Goal: Communication & Community: Participate in discussion

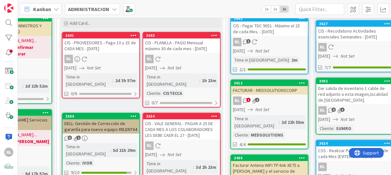
scroll to position [65, 235]
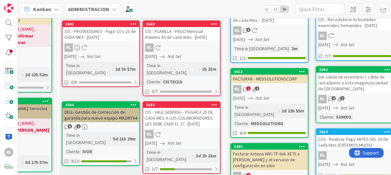
click at [179, 122] on link "3634 CIS - VALE GENERAL - PAGAR A 25 DE CADA MES A LOS COLABORADORES LES DEBE C…" at bounding box center [182, 137] width 78 height 72
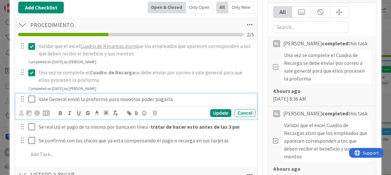
click at [32, 99] on icon at bounding box center [33, 99] width 10 height 8
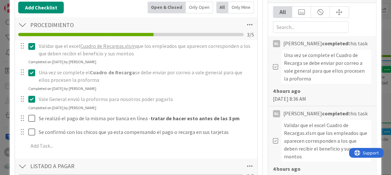
type textarea "x"
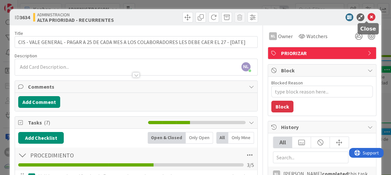
click at [368, 16] on icon at bounding box center [372, 17] width 8 height 8
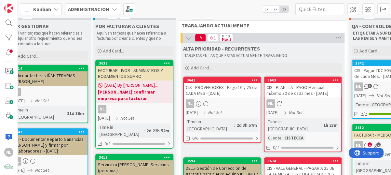
scroll to position [0, 114]
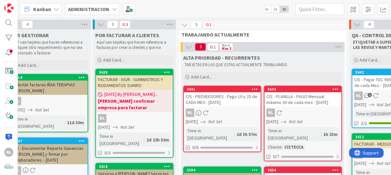
click at [117, 94] on span "[DATE] By [PERSON_NAME]..." at bounding box center [131, 94] width 53 height 7
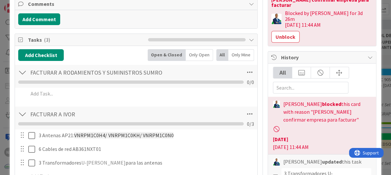
scroll to position [98, 0]
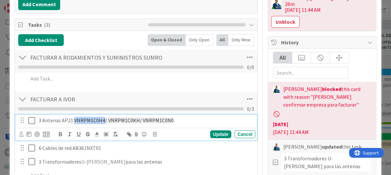
drag, startPoint x: 75, startPoint y: 120, endPoint x: 104, endPoint y: 117, distance: 29.7
click at [104, 117] on span "VNRPM1C0H4/ VNRPM1C0KH/ VNRPM1C0N0" at bounding box center [123, 120] width 99 height 7
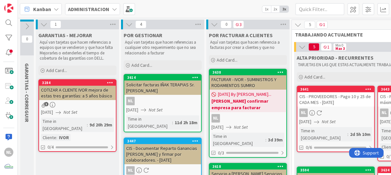
click at [261, 80] on div "FACTURAR - IVOR - SUMINISTROS Y RODAMIENTOS SUMRO" at bounding box center [248, 82] width 77 height 14
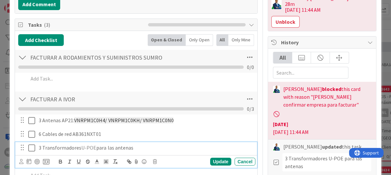
click at [186, 152] on div "3 Transformadores U-POE para las antenas" at bounding box center [145, 147] width 219 height 11
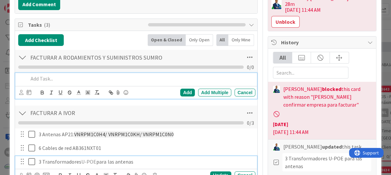
click at [194, 78] on p at bounding box center [140, 78] width 225 height 7
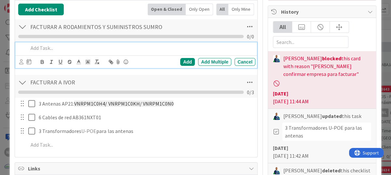
scroll to position [163, 0]
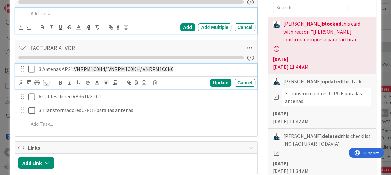
click at [74, 69] on span "VNRPM1C0H4/ VNRPM1C0KH/ VNRPM1C0N0" at bounding box center [123, 69] width 99 height 7
click at [179, 26] on div "Add Add Multiple Cancel" at bounding box center [136, 21] width 242 height 26
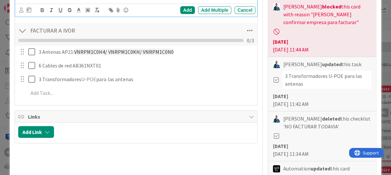
scroll to position [195, 0]
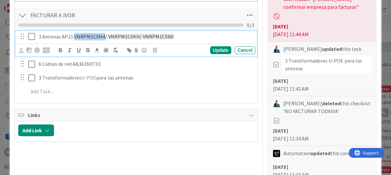
drag, startPoint x: 75, startPoint y: 37, endPoint x: 104, endPoint y: 34, distance: 29.2
click at [104, 34] on span "VNRPM1C0H4/ VNRPM1C0KH/ VNRPM1C0N0" at bounding box center [123, 36] width 99 height 7
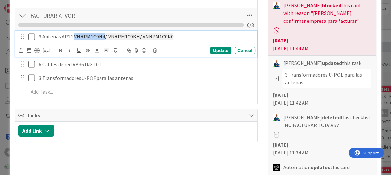
copy span "VNRPM1C0H4"
click at [121, 144] on div "Title 49 / 128 FACTURAR - IVOR - SUMINISTROS Y RODAMIENTOS SUMRO Description NL…" at bounding box center [136, 153] width 243 height 619
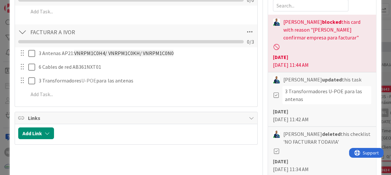
scroll to position [149, 0]
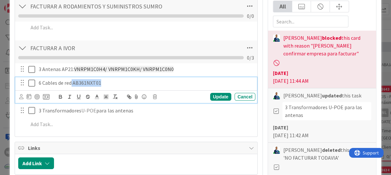
drag, startPoint x: 72, startPoint y: 82, endPoint x: 102, endPoint y: 76, distance: 30.8
click at [102, 76] on div "3 Antenas AP21: VNRPM1C0H4/ VNRPM1C0KH/ VNRPM1C0N0 Update Cancel 6 Cables de re…" at bounding box center [136, 97] width 236 height 69
copy p "AB361NXT01"
click at [240, 97] on div "Cancel" at bounding box center [245, 97] width 21 height 8
click at [30, 81] on icon at bounding box center [33, 83] width 10 height 8
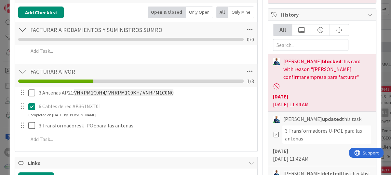
scroll to position [130, 0]
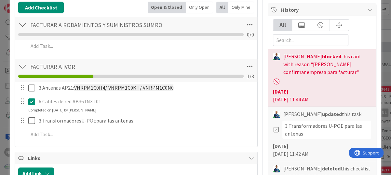
click at [21, 27] on div at bounding box center [22, 25] width 8 height 12
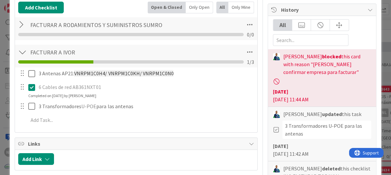
click at [19, 24] on div at bounding box center [22, 25] width 8 height 12
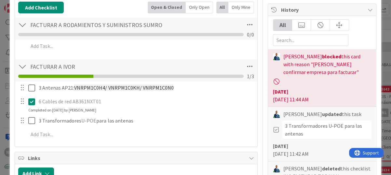
click at [19, 24] on div at bounding box center [22, 25] width 8 height 12
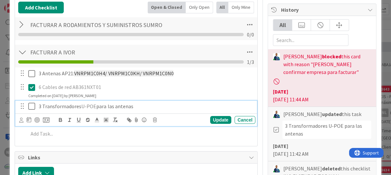
click at [184, 104] on p "3 Transformadores U-POE para las antenas" at bounding box center [146, 106] width 214 height 7
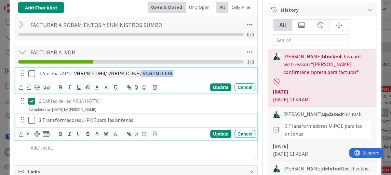
drag, startPoint x: 139, startPoint y: 72, endPoint x: 171, endPoint y: 77, distance: 32.3
click at [171, 77] on div "3 Antenas AP21: VNRPM1C0H4/ VNRPM1C0KH/ VNRPM1C0N0" at bounding box center [145, 73] width 219 height 11
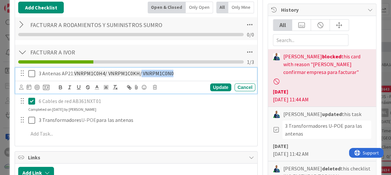
copy span "VNRPM1C0N0"
drag, startPoint x: 106, startPoint y: 72, endPoint x: 136, endPoint y: 74, distance: 30.3
click at [136, 74] on span "VNRPM1C0H4/ VNRPM1C0KH/ VNRPM1C0N0" at bounding box center [123, 73] width 99 height 7
copy span "VNRPM1C0KH"
click at [136, 155] on span "Links" at bounding box center [137, 157] width 218 height 8
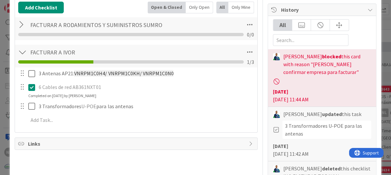
click at [207, 99] on div "3 Antenas AP21: VNRPM1C0H4/ VNRPM1C0KH/ VNRPM1C0N0 Update Cancel 6 Cables de re…" at bounding box center [136, 97] width 236 height 61
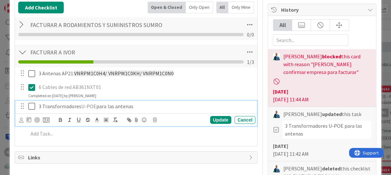
click at [159, 104] on p "3 Transformadores U-POE para las antenas" at bounding box center [146, 106] width 214 height 7
click at [243, 119] on div "Cancel" at bounding box center [245, 120] width 21 height 8
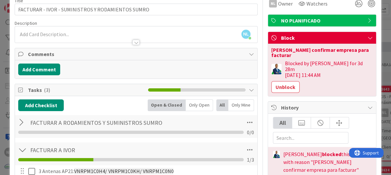
scroll to position [0, 0]
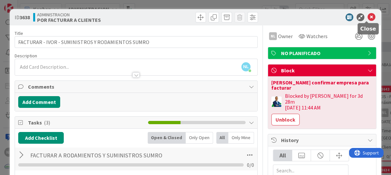
click at [368, 17] on icon at bounding box center [372, 17] width 8 height 8
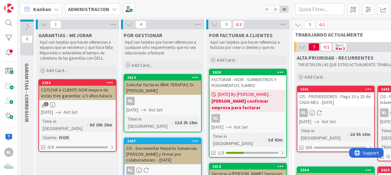
click at [244, 108] on b "[PERSON_NAME] confirmar empresa para facturar" at bounding box center [248, 104] width 73 height 13
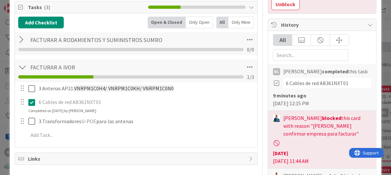
scroll to position [130, 0]
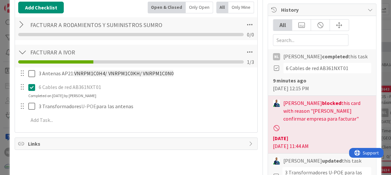
click at [33, 88] on icon at bounding box center [33, 87] width 10 height 8
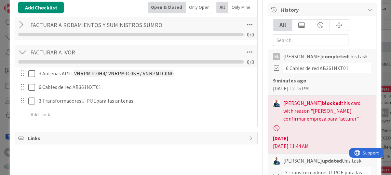
click at [245, 101] on div "3 Antenas AP21: VNRPM1C0H4/ VNRPM1C0KH/ VNRPM1C0N0 Update Cancel 6 Cables de re…" at bounding box center [136, 94] width 236 height 55
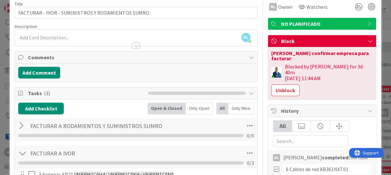
scroll to position [0, 0]
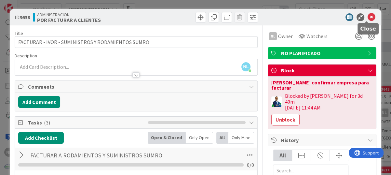
click at [371, 15] on icon at bounding box center [372, 17] width 8 height 8
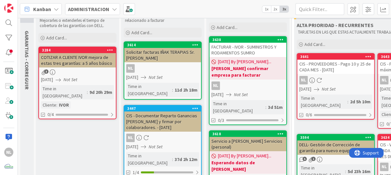
scroll to position [33, 0]
click at [330, 79] on div "NL" at bounding box center [336, 80] width 77 height 8
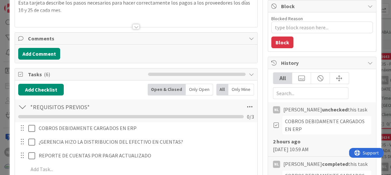
scroll to position [65, 0]
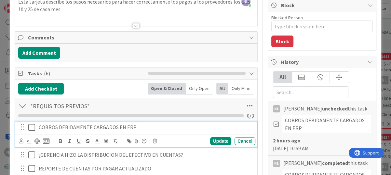
click at [34, 128] on icon at bounding box center [33, 127] width 10 height 8
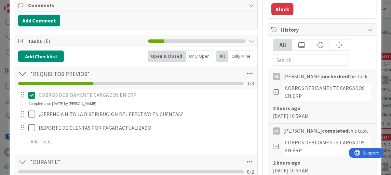
scroll to position [130, 0]
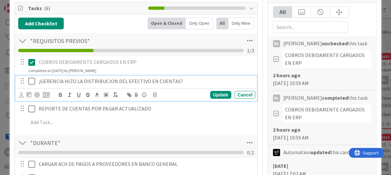
click at [33, 79] on icon at bounding box center [33, 81] width 10 height 8
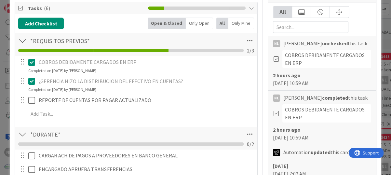
type textarea "x"
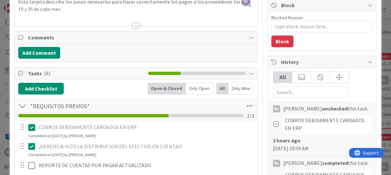
scroll to position [0, 0]
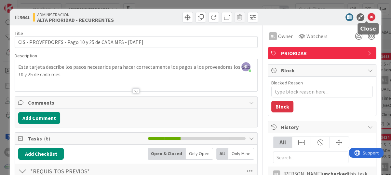
click at [370, 19] on icon at bounding box center [372, 17] width 8 height 8
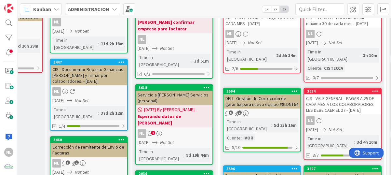
scroll to position [73, 74]
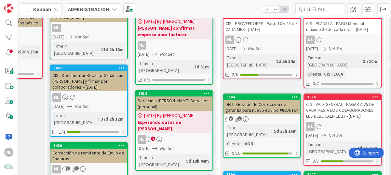
click at [348, 122] on div "NL" at bounding box center [342, 126] width 77 height 8
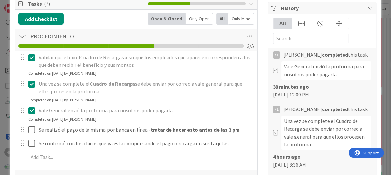
scroll to position [130, 0]
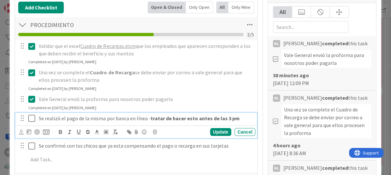
click at [33, 119] on icon at bounding box center [33, 118] width 10 height 8
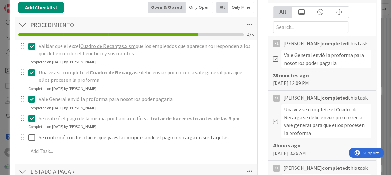
type textarea "x"
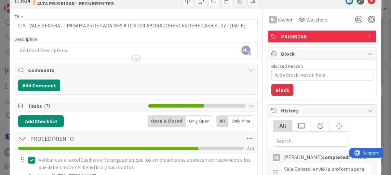
scroll to position [0, 0]
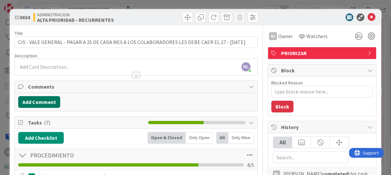
click at [39, 103] on button "Add Comment" at bounding box center [39, 102] width 42 height 12
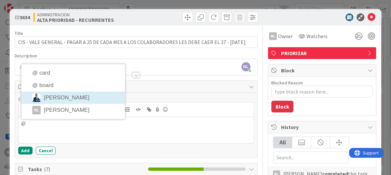
click at [82, 101] on li "[PERSON_NAME]" at bounding box center [73, 97] width 104 height 12
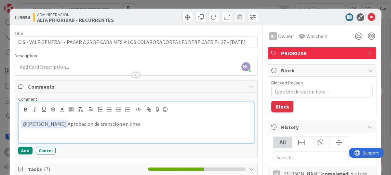
drag, startPoint x: 103, startPoint y: 124, endPoint x: 87, endPoint y: 129, distance: 16.4
click at [87, 129] on div "﻿ @ Gabriel Adrian ﻿ Aprobacion de transcion en linea" at bounding box center [136, 130] width 235 height 26
drag, startPoint x: 139, startPoint y: 124, endPoint x: 94, endPoint y: 131, distance: 45.8
click at [94, 131] on div "﻿ @ Gabriel Adrian ﻿ Aprobación de transcion en linea" at bounding box center [136, 130] width 235 height 26
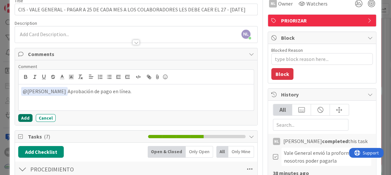
click at [27, 117] on button "Add" at bounding box center [25, 118] width 14 height 8
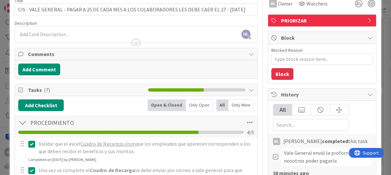
type textarea "x"
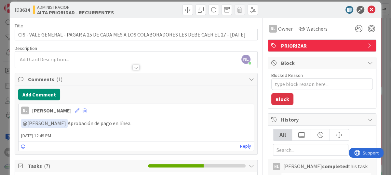
scroll to position [0, 0]
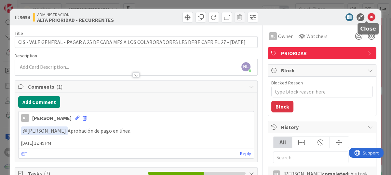
click at [369, 13] on icon at bounding box center [372, 17] width 8 height 8
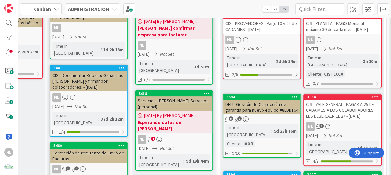
scroll to position [40, 74]
